Goal: Task Accomplishment & Management: Manage account settings

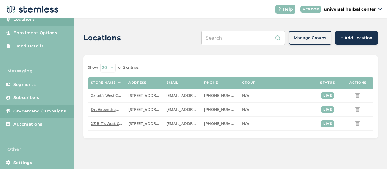
scroll to position [36, 0]
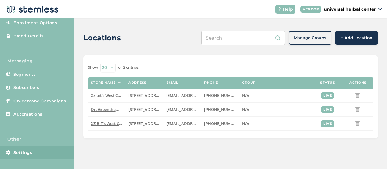
click at [23, 152] on span "Settings" at bounding box center [22, 153] width 19 height 6
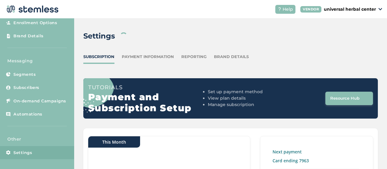
scroll to position [76, 0]
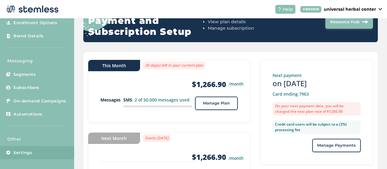
click at [204, 105] on span "Manage Plan" at bounding box center [216, 103] width 27 height 6
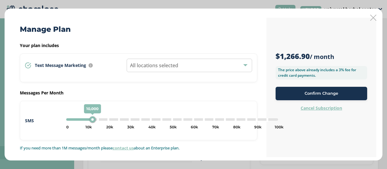
type input "0"
drag, startPoint x: 171, startPoint y: 121, endPoint x: 59, endPoint y: 116, distance: 112.4
click at [59, 116] on div "SMS 0 0 5k 10k 15k 20k 25k 30k 35k 40k 45k 50k 55k 60k 65k 70k 75k 80k 85k 90k …" at bounding box center [138, 120] width 227 height 14
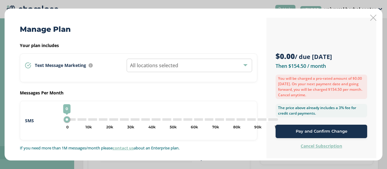
click at [297, 132] on span "Pay and Confirm Change" at bounding box center [322, 131] width 52 height 6
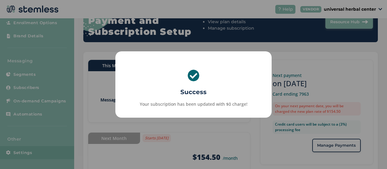
click at [81, 81] on div "× Success Your subscription has been updated with $0 charge! OK No Cancel" at bounding box center [193, 84] width 387 height 169
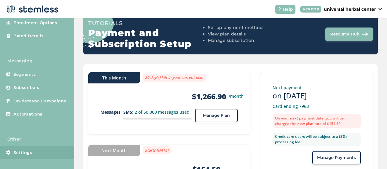
scroll to position [64, 0]
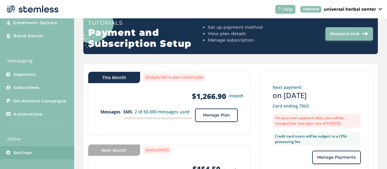
click at [126, 75] on div "This Month" at bounding box center [114, 77] width 52 height 11
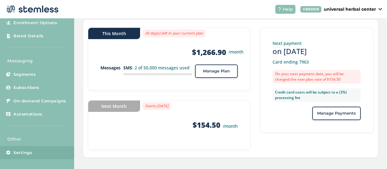
click at [124, 108] on div "Next Month" at bounding box center [114, 105] width 52 height 11
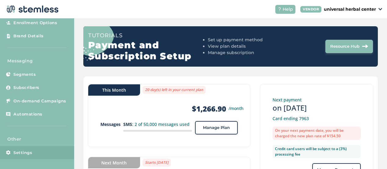
scroll to position [29, 0]
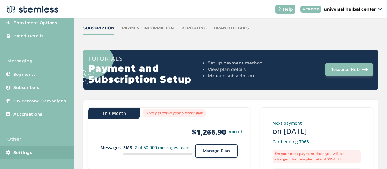
click at [192, 28] on div "Reporting" at bounding box center [193, 28] width 25 height 6
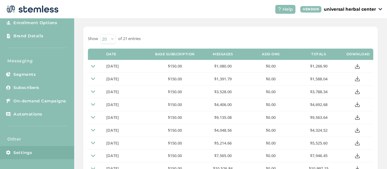
scroll to position [52, 0]
click at [355, 91] on icon at bounding box center [357, 91] width 5 height 5
click at [355, 79] on icon at bounding box center [357, 78] width 5 height 5
click at [355, 65] on icon at bounding box center [357, 65] width 5 height 5
click at [355, 79] on icon at bounding box center [357, 78] width 5 height 5
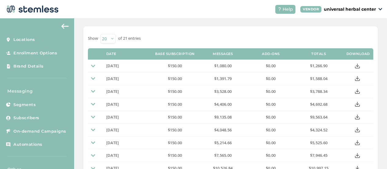
scroll to position [36, 0]
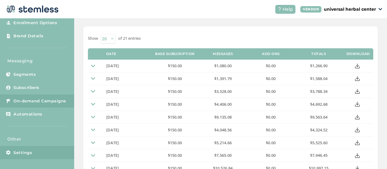
click at [29, 98] on span "On-demand Campaigns" at bounding box center [39, 101] width 53 height 6
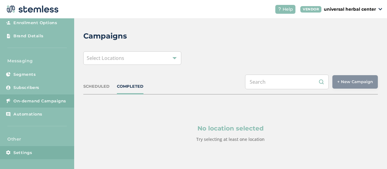
click at [23, 152] on span "Settings" at bounding box center [22, 153] width 19 height 6
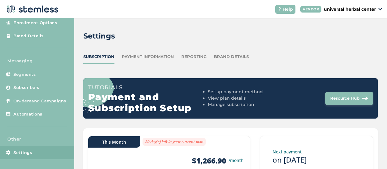
click at [191, 56] on div "Reporting" at bounding box center [193, 57] width 25 height 6
